Goal: Information Seeking & Learning: Learn about a topic

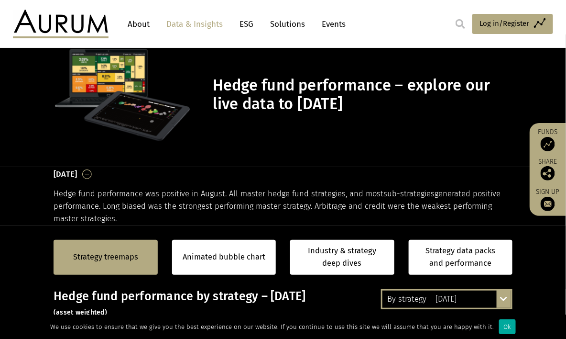
scroll to position [32, 0]
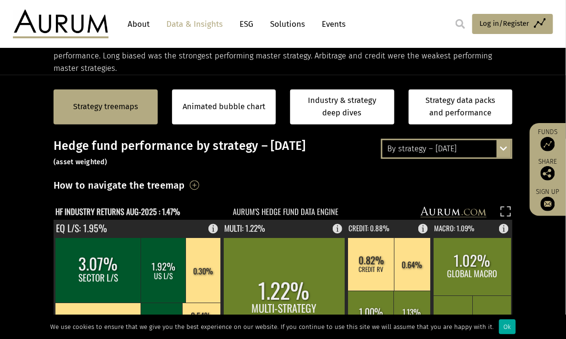
scroll to position [184, 0]
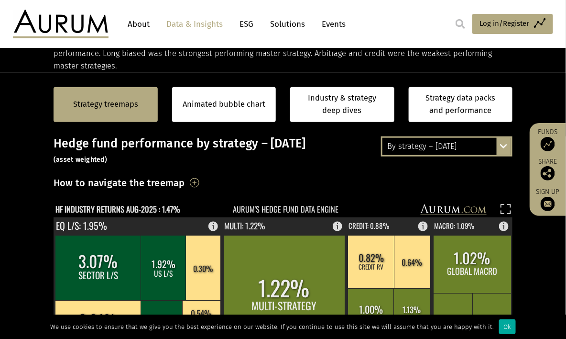
click at [499, 144] on div "By strategy – [DATE] By strategy – [DATE] By strategy – year to date 2016 – [DA…" at bounding box center [447, 146] width 132 height 20
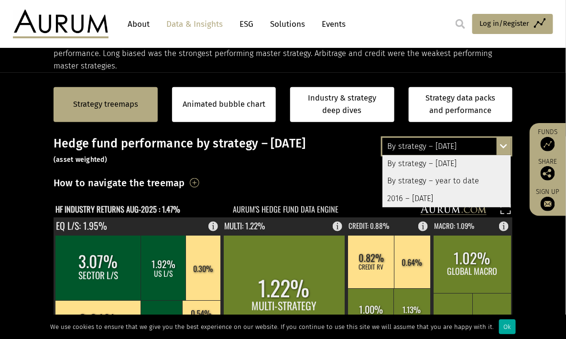
click at [476, 182] on div "By strategy – year to date" at bounding box center [447, 180] width 129 height 17
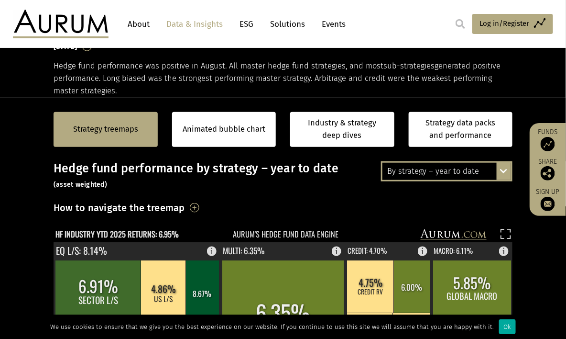
scroll to position [161, 0]
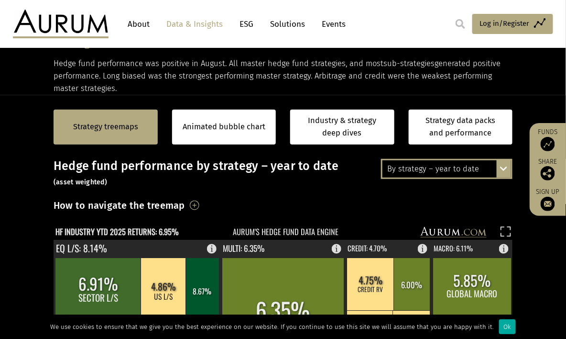
click at [502, 166] on div "By strategy – year to date By strategy – [DATE] By strategy – year to date 2016…" at bounding box center [447, 169] width 132 height 20
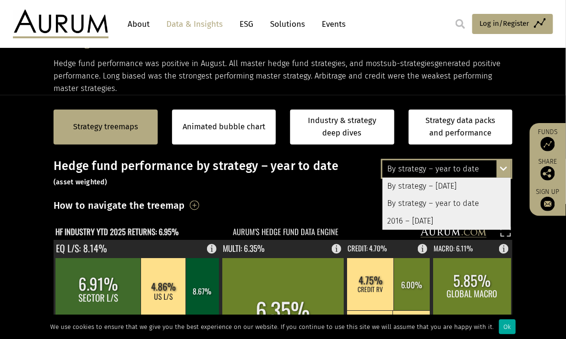
click at [466, 218] on div "2016 – [DATE]" at bounding box center [447, 220] width 129 height 17
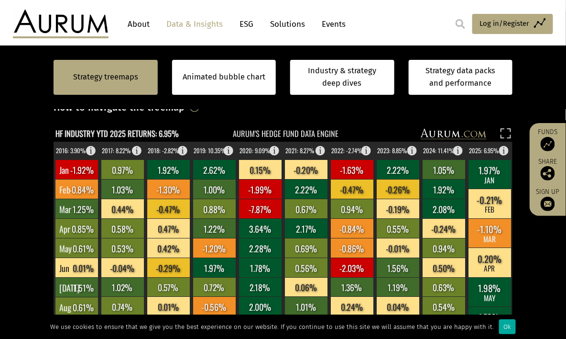
scroll to position [244, 0]
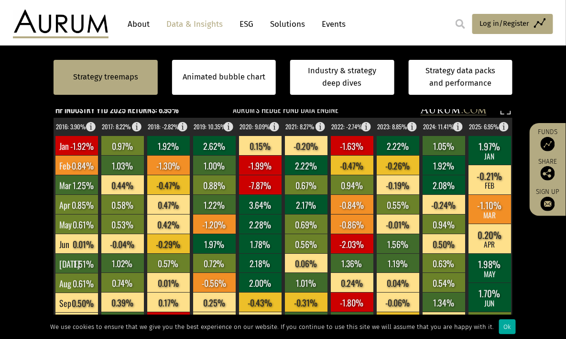
scroll to position [257, 0]
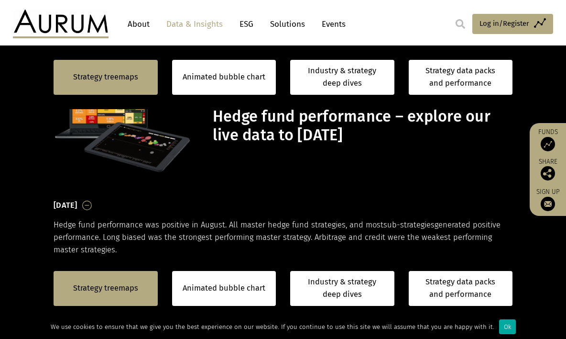
scroll to position [257, 0]
